Goal: Check status

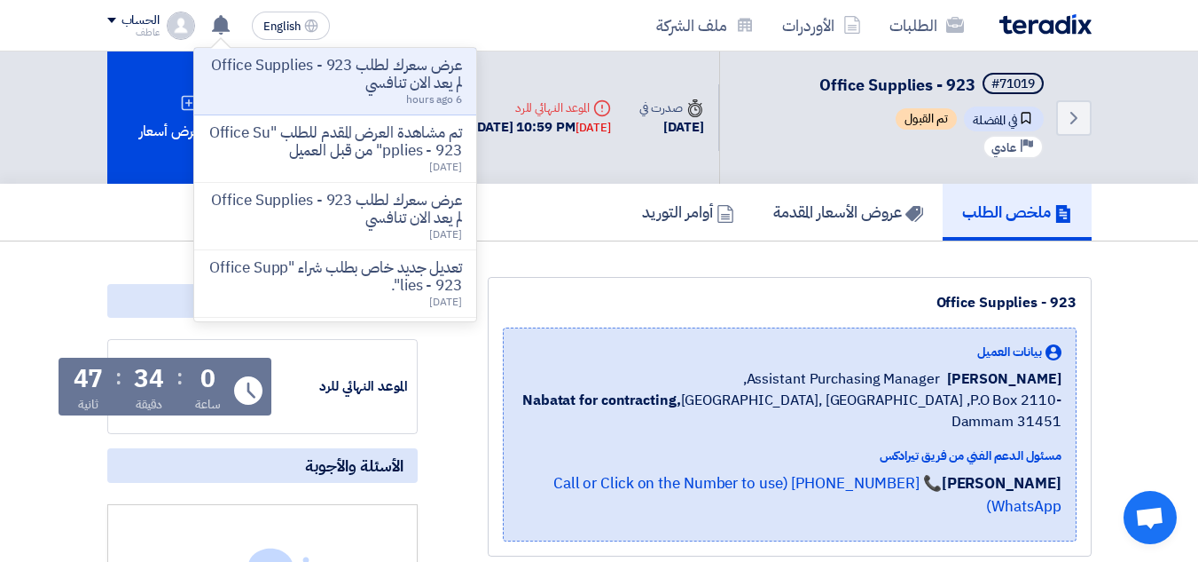
click at [348, 68] on p "عرض سعرك لطلب Office Supplies - 923 لم يعد الان تنافسي" at bounding box center [335, 74] width 254 height 35
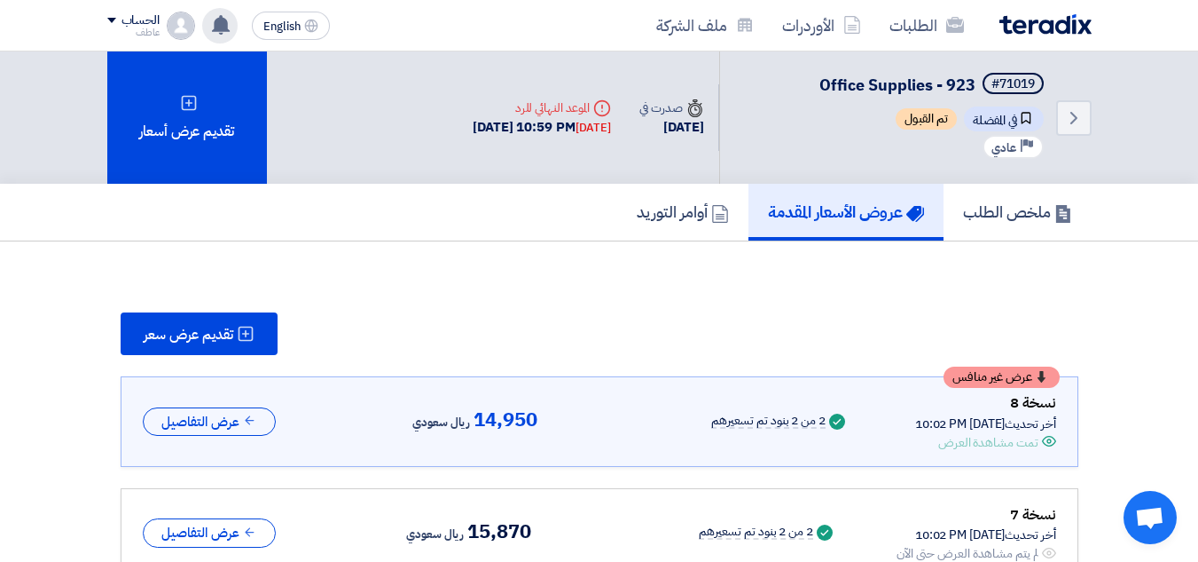
click at [218, 24] on use at bounding box center [221, 25] width 18 height 20
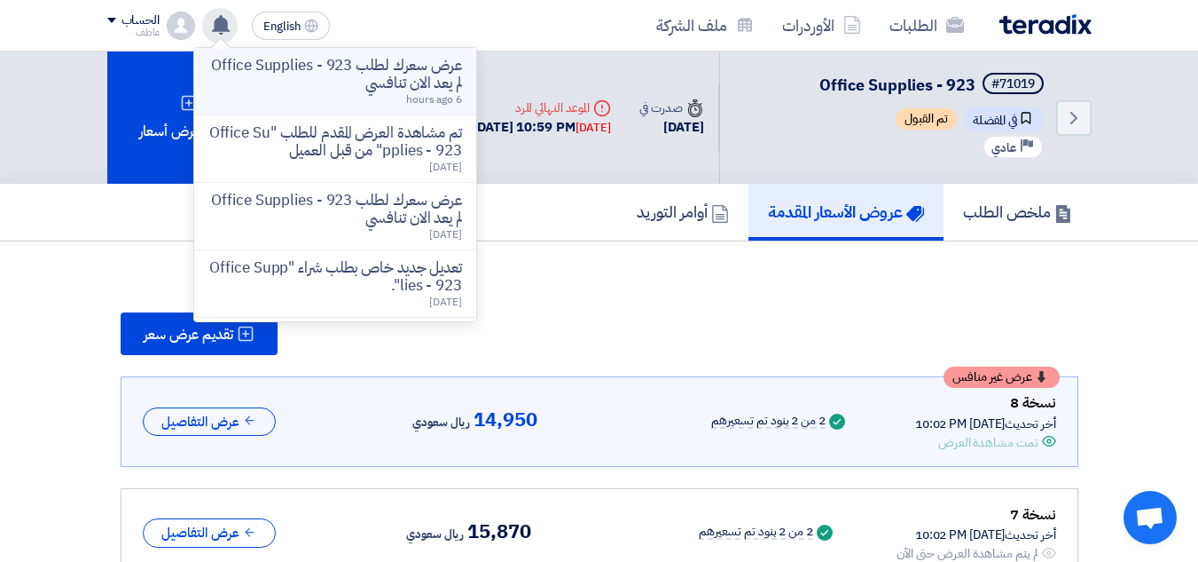
click at [405, 82] on p "عرض سعرك لطلب Office Supplies - 923 لم يعد الان تنافسي" at bounding box center [335, 74] width 254 height 35
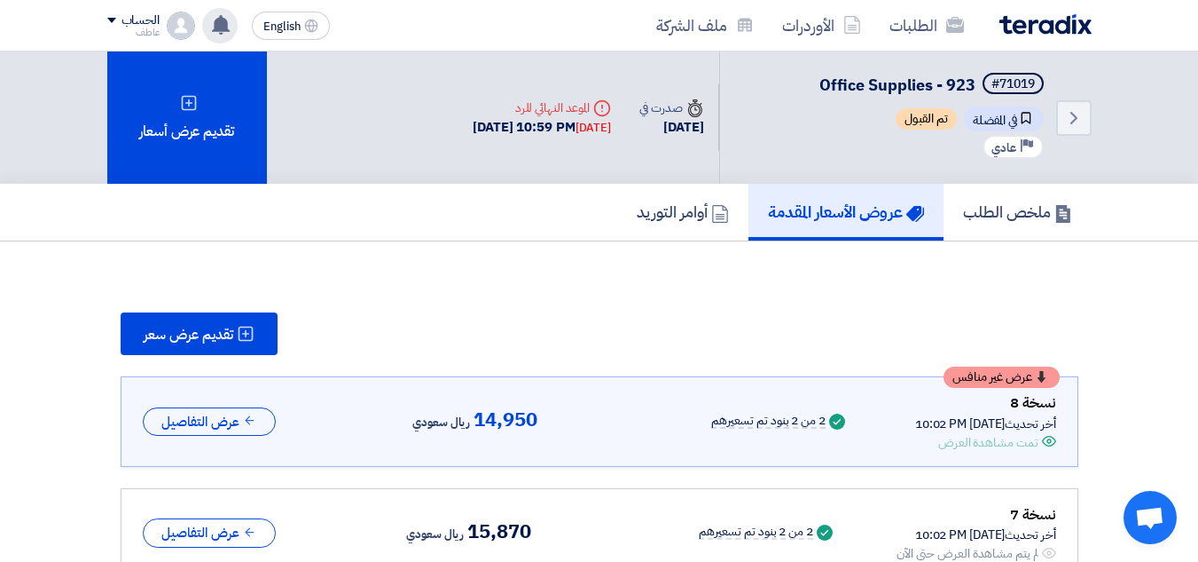
click at [218, 27] on use at bounding box center [221, 25] width 18 height 20
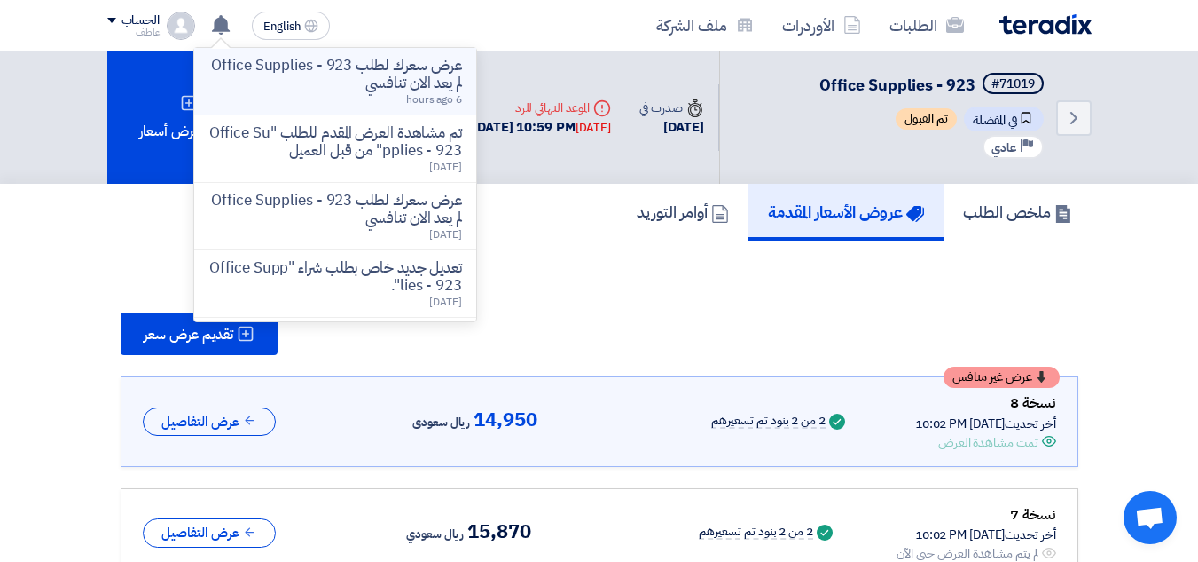
click at [415, 79] on p "عرض سعرك لطلب Office Supplies - 923 لم يعد الان تنافسي" at bounding box center [335, 74] width 254 height 35
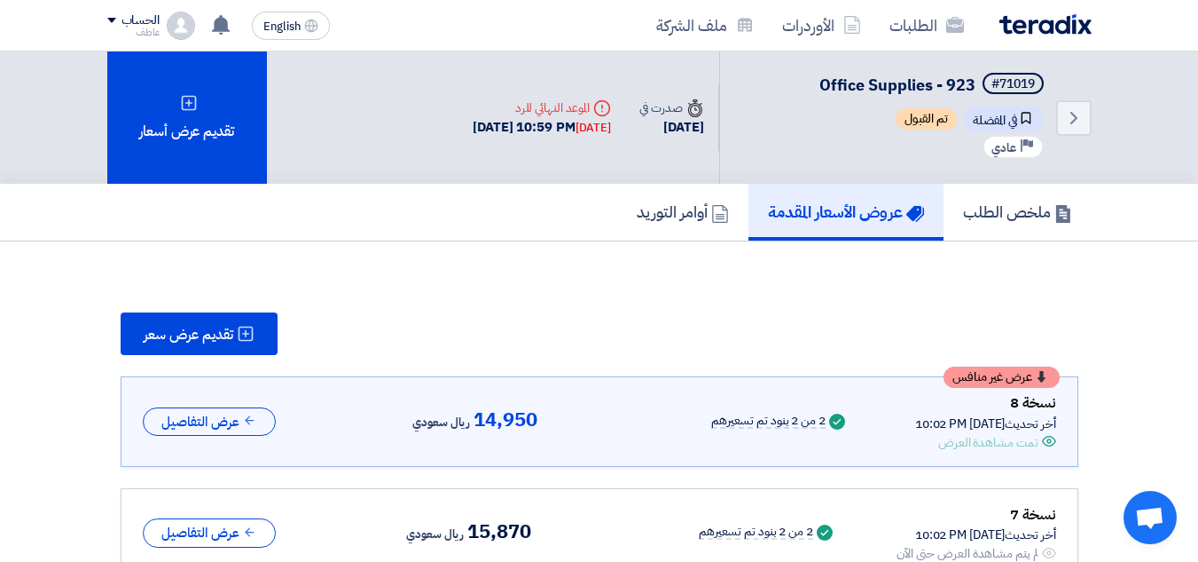
click at [711, 424] on div "2 من 2 بنود تم تسعيرهم" at bounding box center [768, 421] width 114 height 14
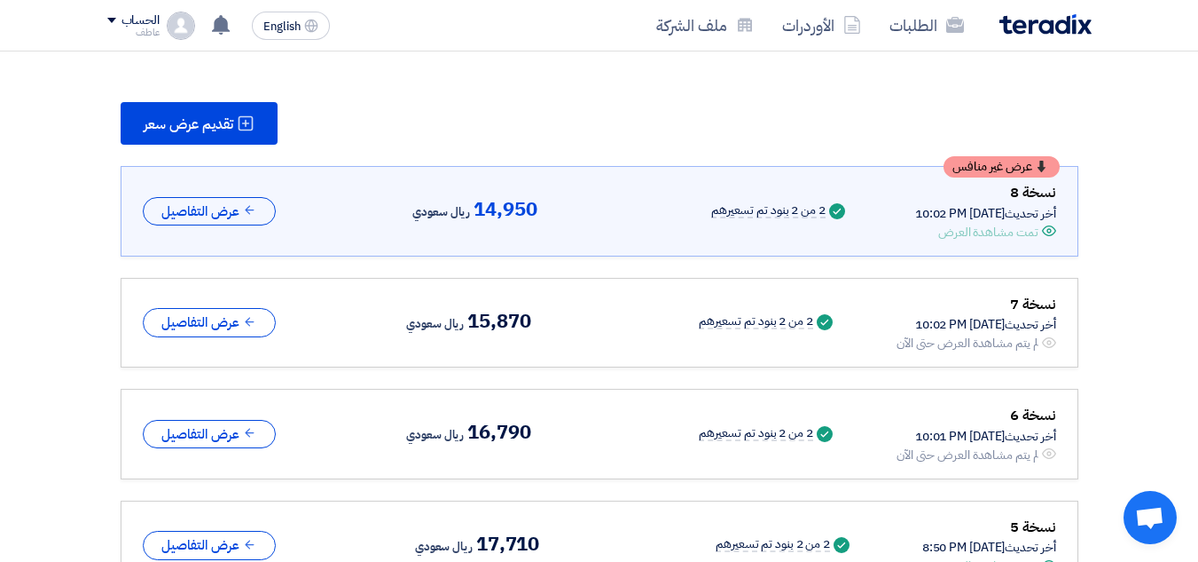
scroll to position [266, 0]
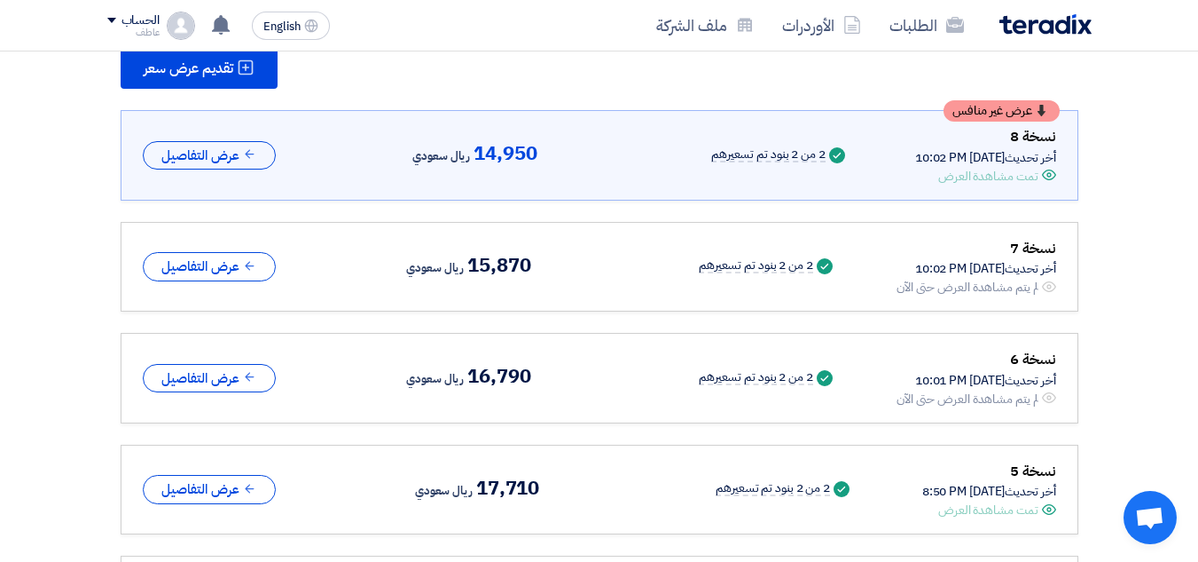
click at [484, 266] on span "15,870" at bounding box center [498, 265] width 63 height 21
click at [484, 264] on span "15,870" at bounding box center [498, 265] width 63 height 21
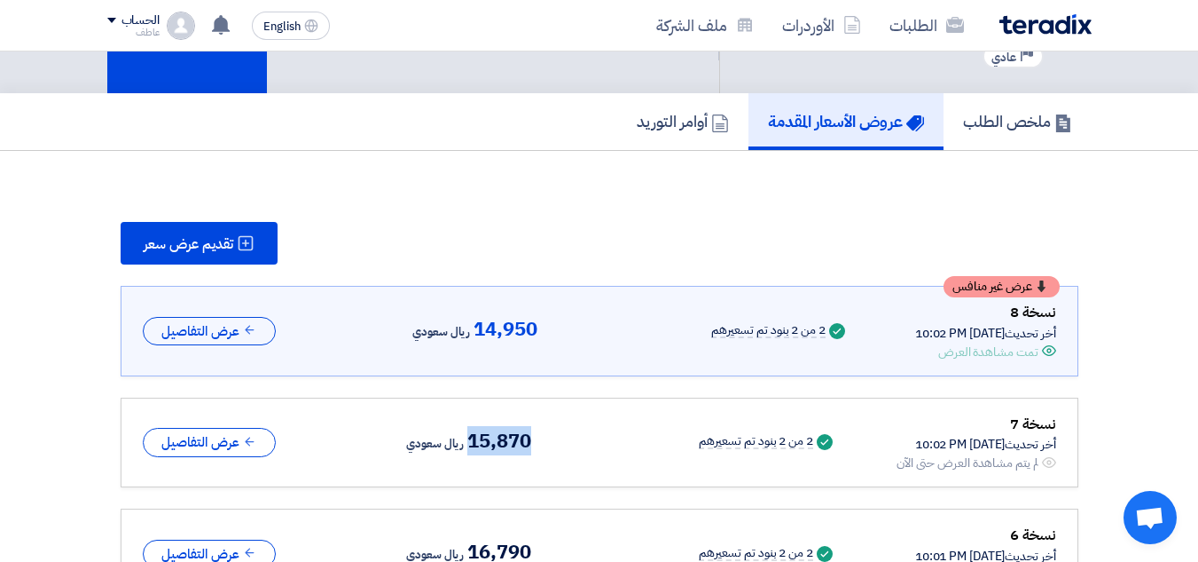
scroll to position [89, 0]
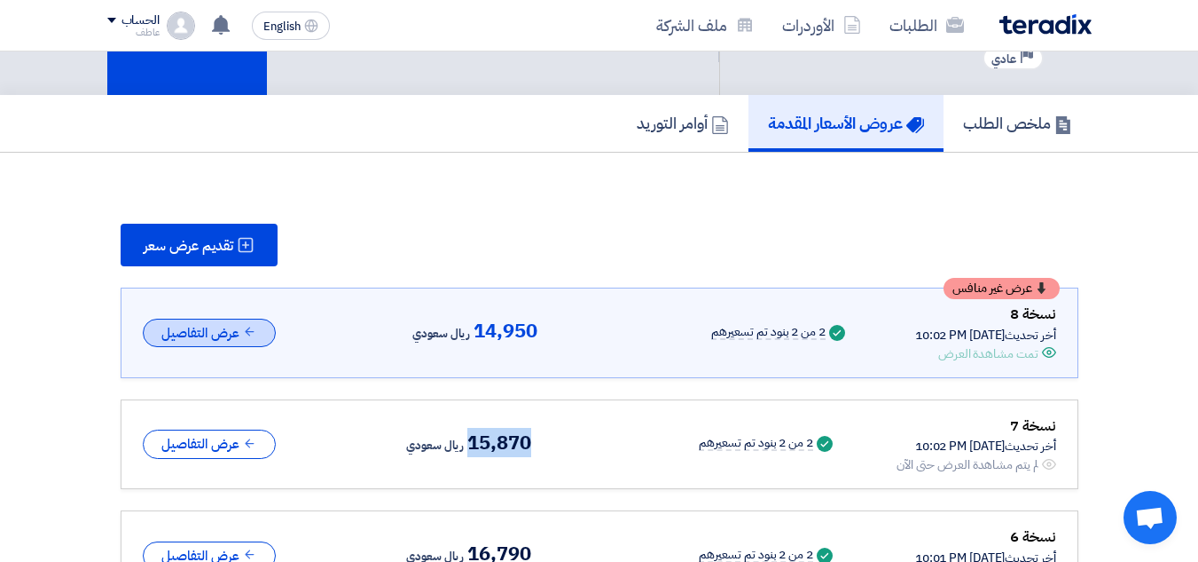
click at [224, 329] on button "عرض التفاصيل" at bounding box center [209, 332] width 133 height 29
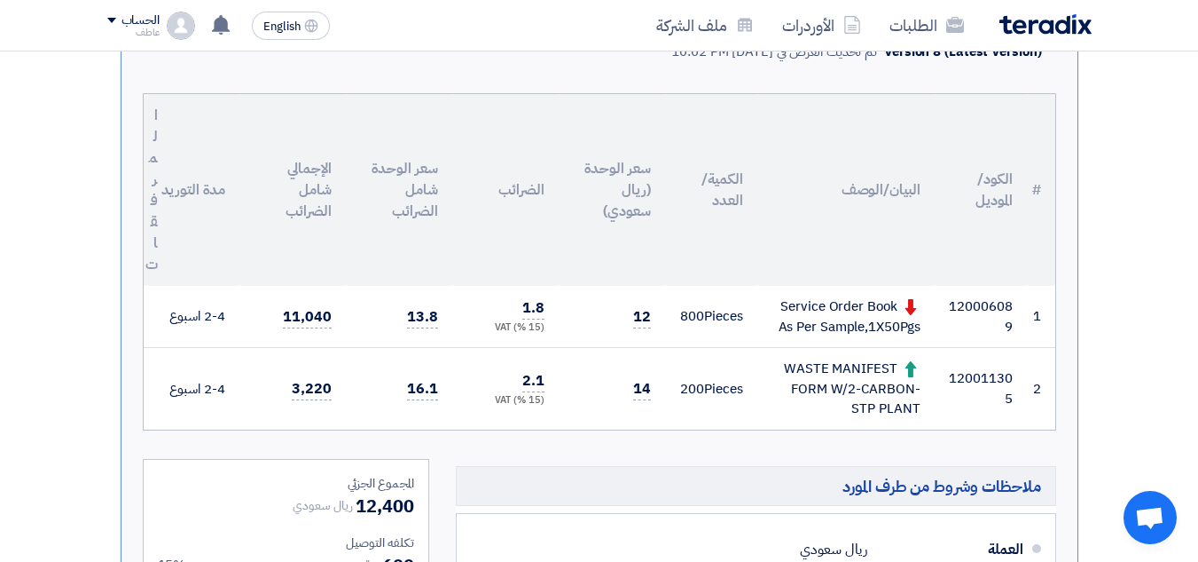
scroll to position [444, 0]
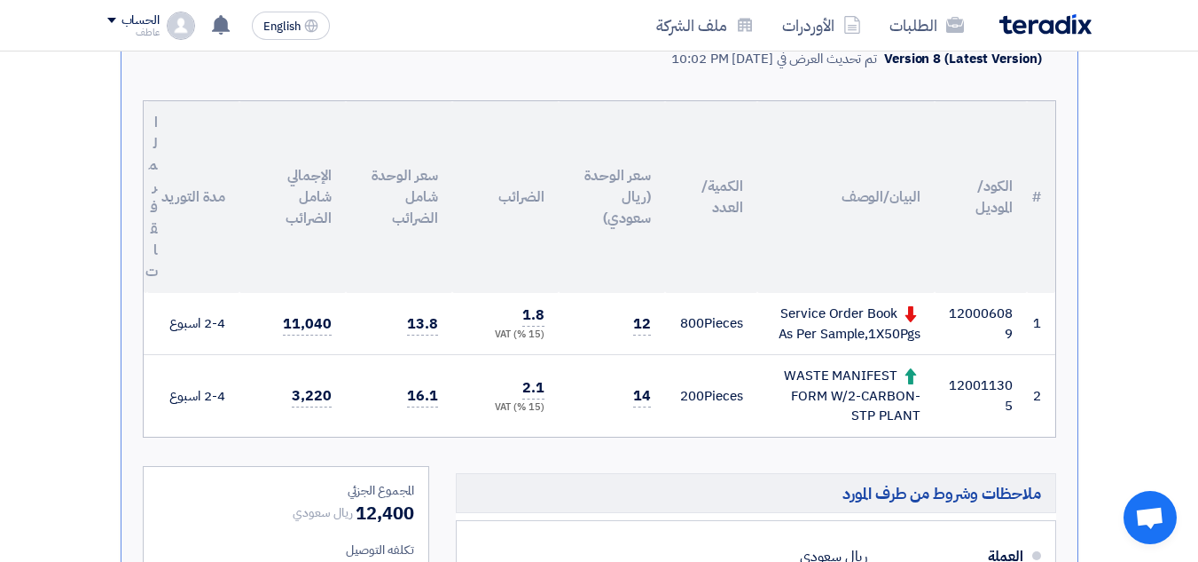
drag, startPoint x: 894, startPoint y: 311, endPoint x: 775, endPoint y: 323, distance: 119.4
click at [775, 323] on div "Service Order Book As Per Sample,1X50Pgs" at bounding box center [846, 323] width 149 height 40
click at [811, 313] on div "Service Order Book As Per Sample,1X50Pgs" at bounding box center [846, 323] width 149 height 40
click at [812, 314] on div "Service Order Book As Per Sample,1X50Pgs" at bounding box center [846, 323] width 149 height 40
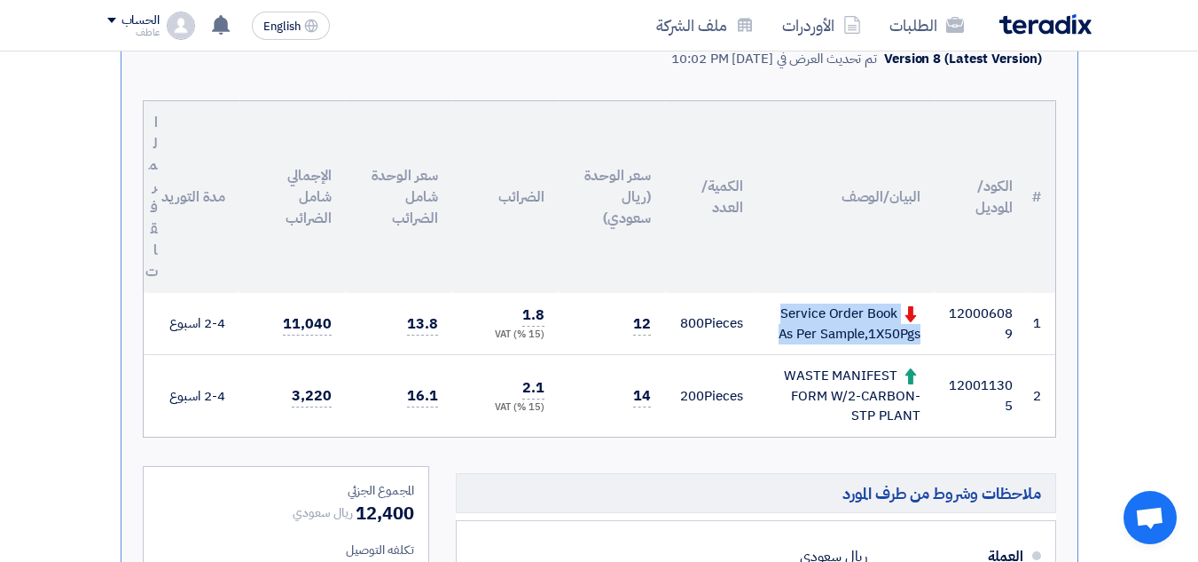
click at [824, 325] on div "Service Order Book As Per Sample,1X50Pgs" at bounding box center [846, 323] width 149 height 40
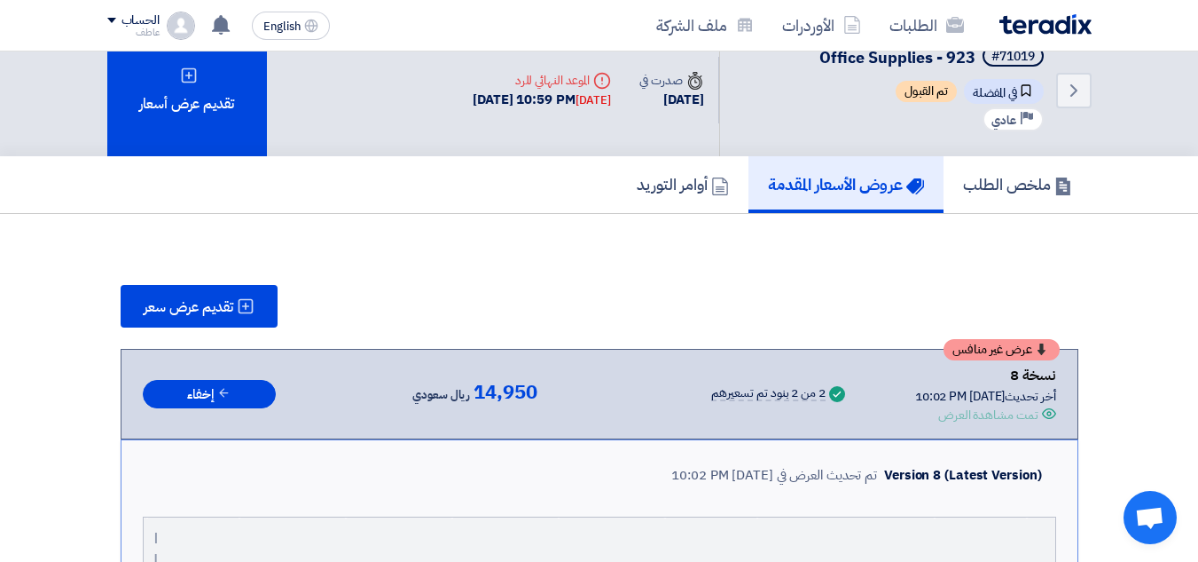
scroll to position [0, 0]
